Goal: Transaction & Acquisition: Obtain resource

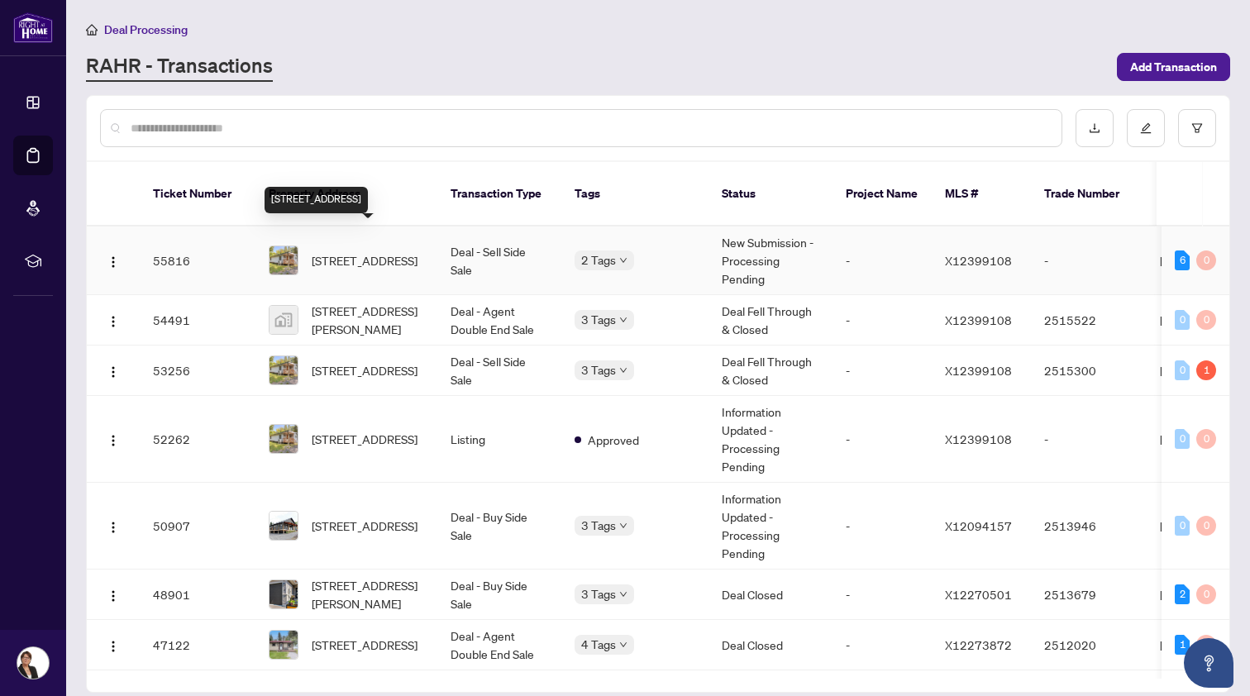
click at [375, 251] on span "[STREET_ADDRESS]" at bounding box center [365, 260] width 106 height 18
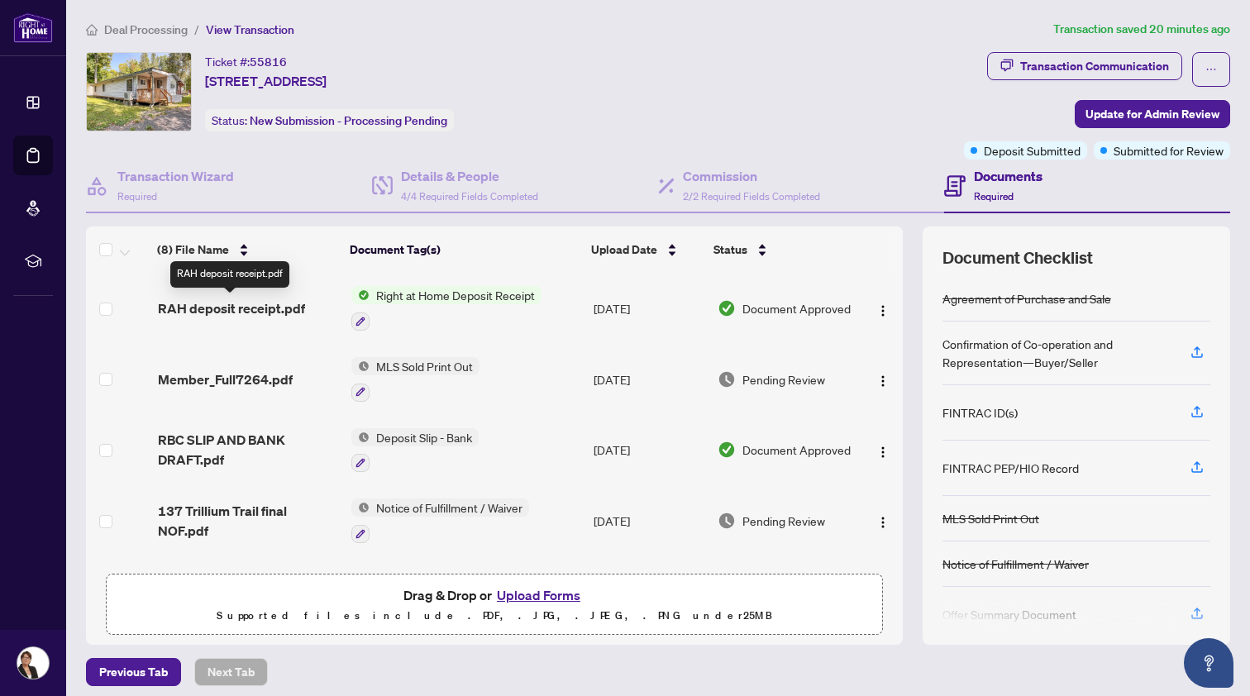
click at [236, 304] on span "RAH deposit receipt.pdf" at bounding box center [231, 308] width 147 height 20
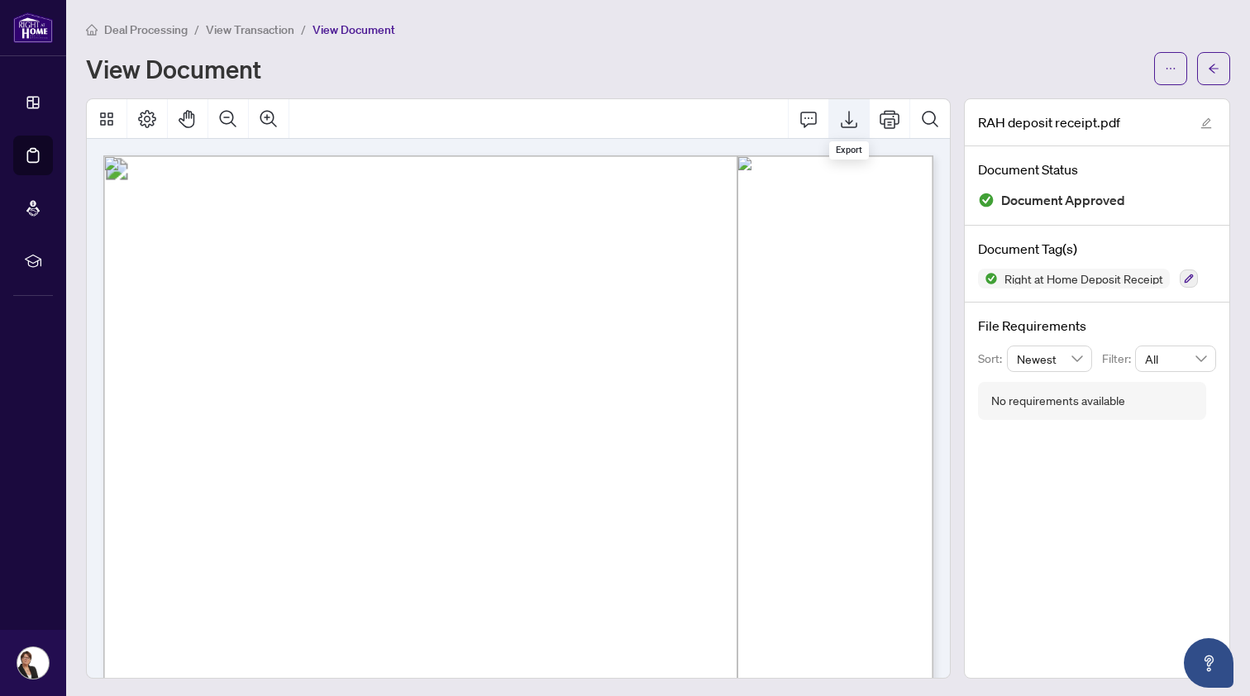
click at [846, 116] on icon "Export" at bounding box center [849, 119] width 20 height 20
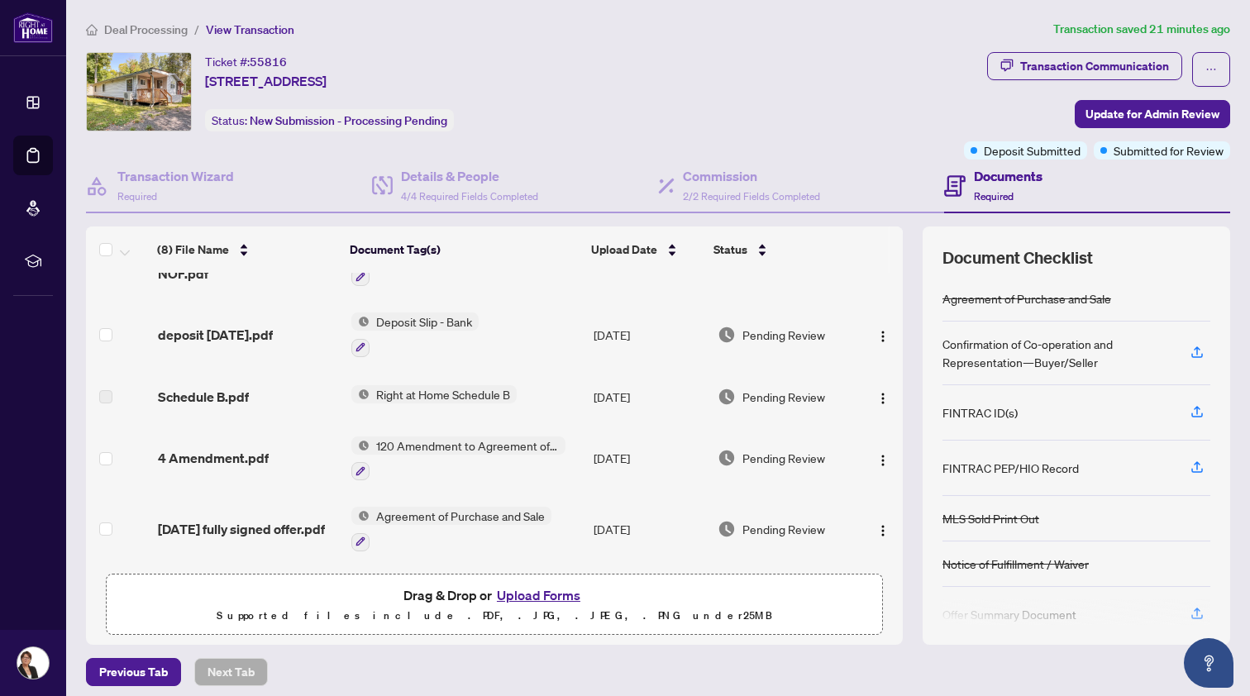
scroll to position [262, 0]
click at [1092, 61] on div "Transaction Communication" at bounding box center [1094, 66] width 149 height 26
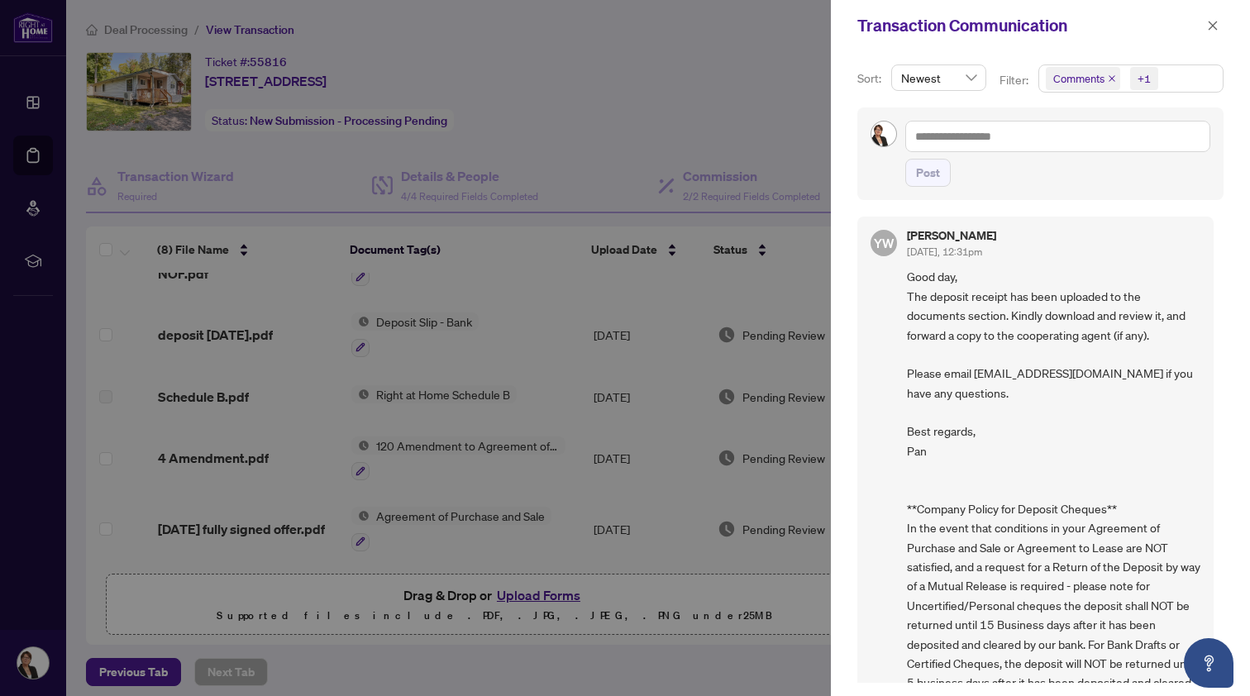
scroll to position [0, 0]
click at [1211, 25] on icon "close" at bounding box center [1213, 25] width 9 height 9
